Goal: Check status: Check status

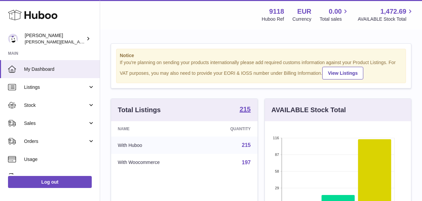
click at [47, 106] on span "Stock" at bounding box center [56, 105] width 64 height 6
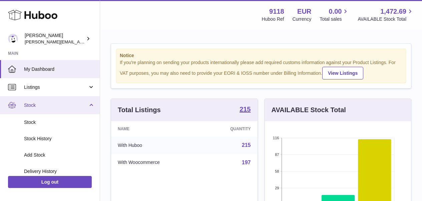
click at [43, 107] on span "Stock" at bounding box center [56, 105] width 64 height 6
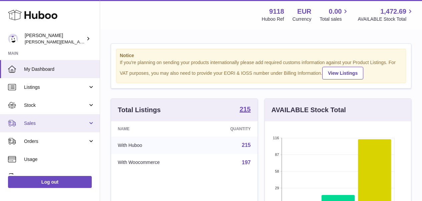
click at [53, 123] on span "Sales" at bounding box center [56, 123] width 64 height 6
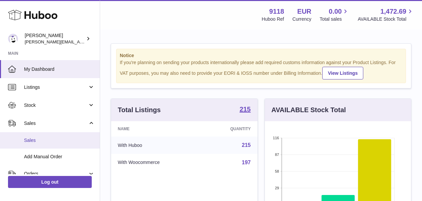
click at [43, 142] on span "Sales" at bounding box center [59, 140] width 71 height 6
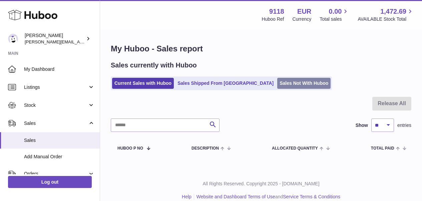
click at [277, 79] on link "Sales Not With Huboo" at bounding box center [303, 83] width 53 height 11
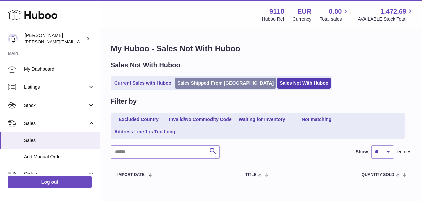
click at [216, 84] on link "Sales Shipped From Huboo" at bounding box center [225, 83] width 101 height 11
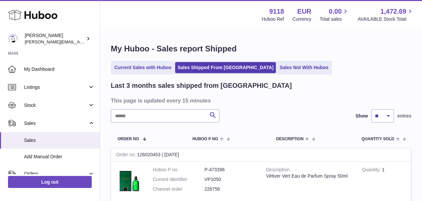
select select "**"
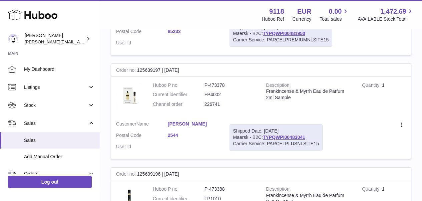
scroll to position [2494, 0]
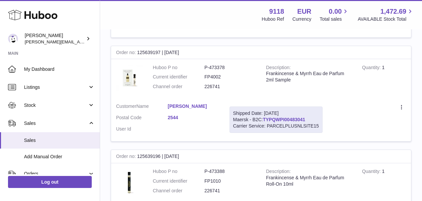
drag, startPoint x: 310, startPoint y: 82, endPoint x: 265, endPoint y: 82, distance: 45.4
click at [265, 106] on div "Shipped Date: [DATE] Maersk - B2C: TYPQWPI00483041 Carrier Service: PARCELPLUSN…" at bounding box center [276, 119] width 93 height 26
copy link "TYPQWPI00483041"
